Goal: Task Accomplishment & Management: Use online tool/utility

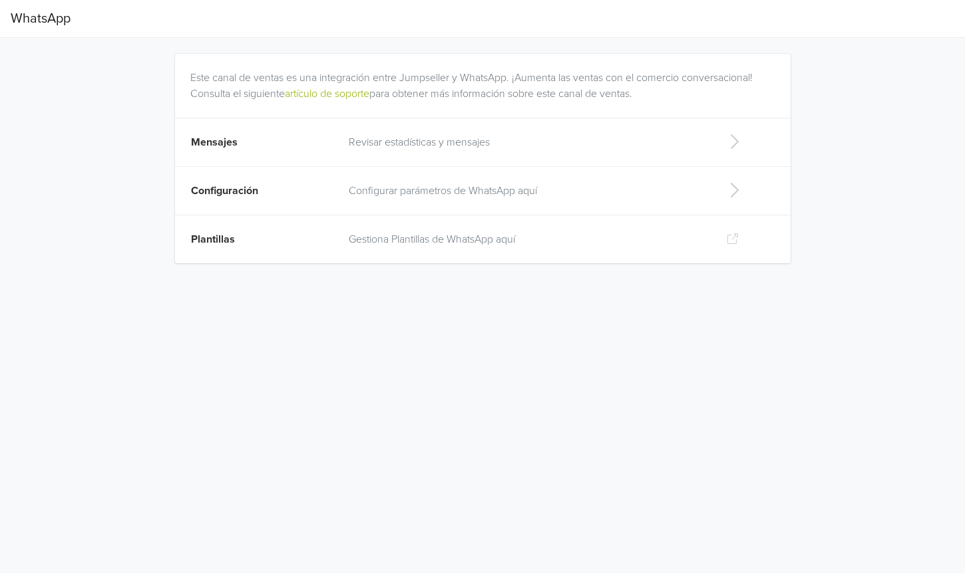
click at [492, 142] on p "Revisar estadísticas y mensajes" at bounding box center [527, 142] width 356 height 16
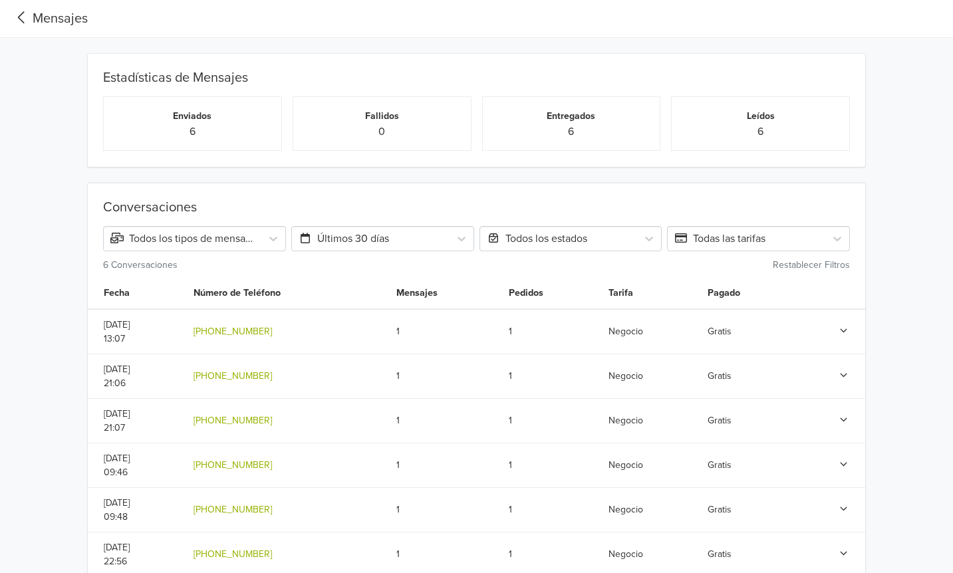
click at [39, 23] on div "Mensajes" at bounding box center [49, 19] width 77 height 20
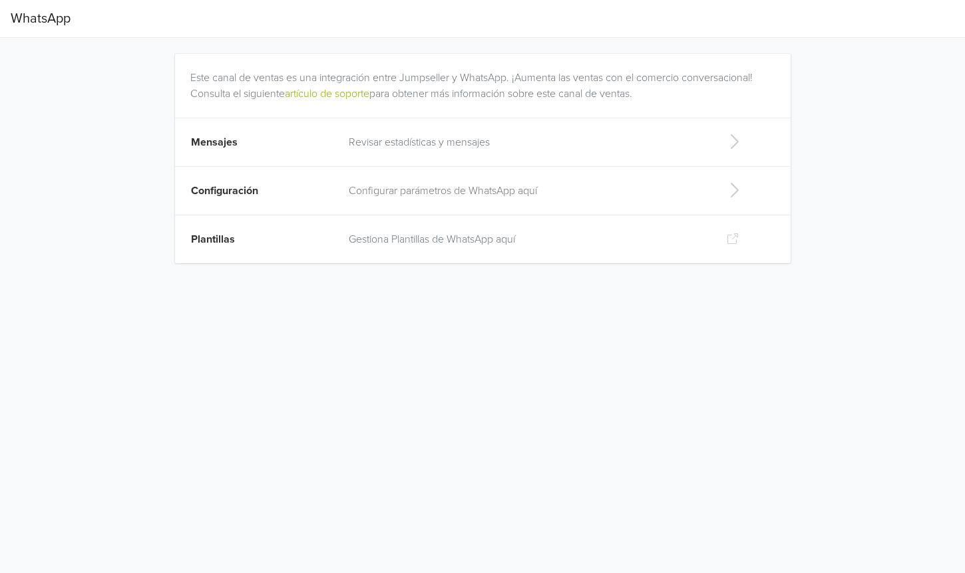
click at [386, 189] on p "Configurar parámetros de WhatsApp aquí" at bounding box center [527, 191] width 356 height 16
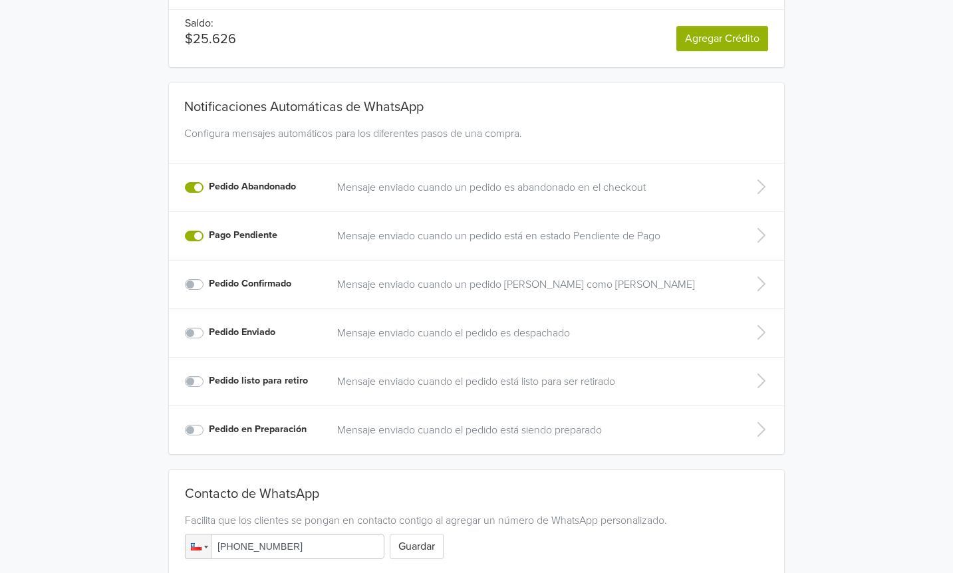
scroll to position [236, 0]
